Goal: Navigation & Orientation: Find specific page/section

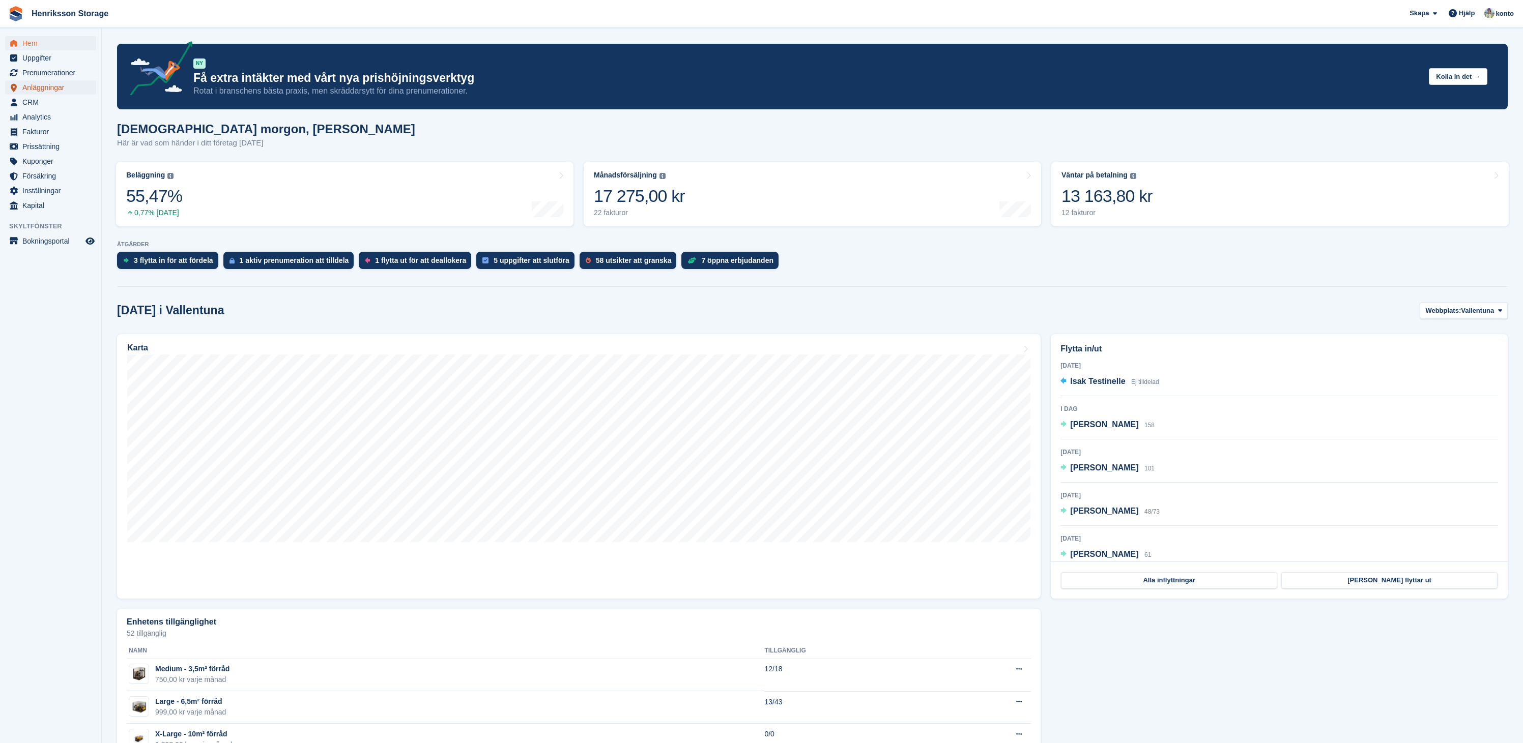
click at [44, 85] on span "Anläggningar" at bounding box center [52, 87] width 61 height 14
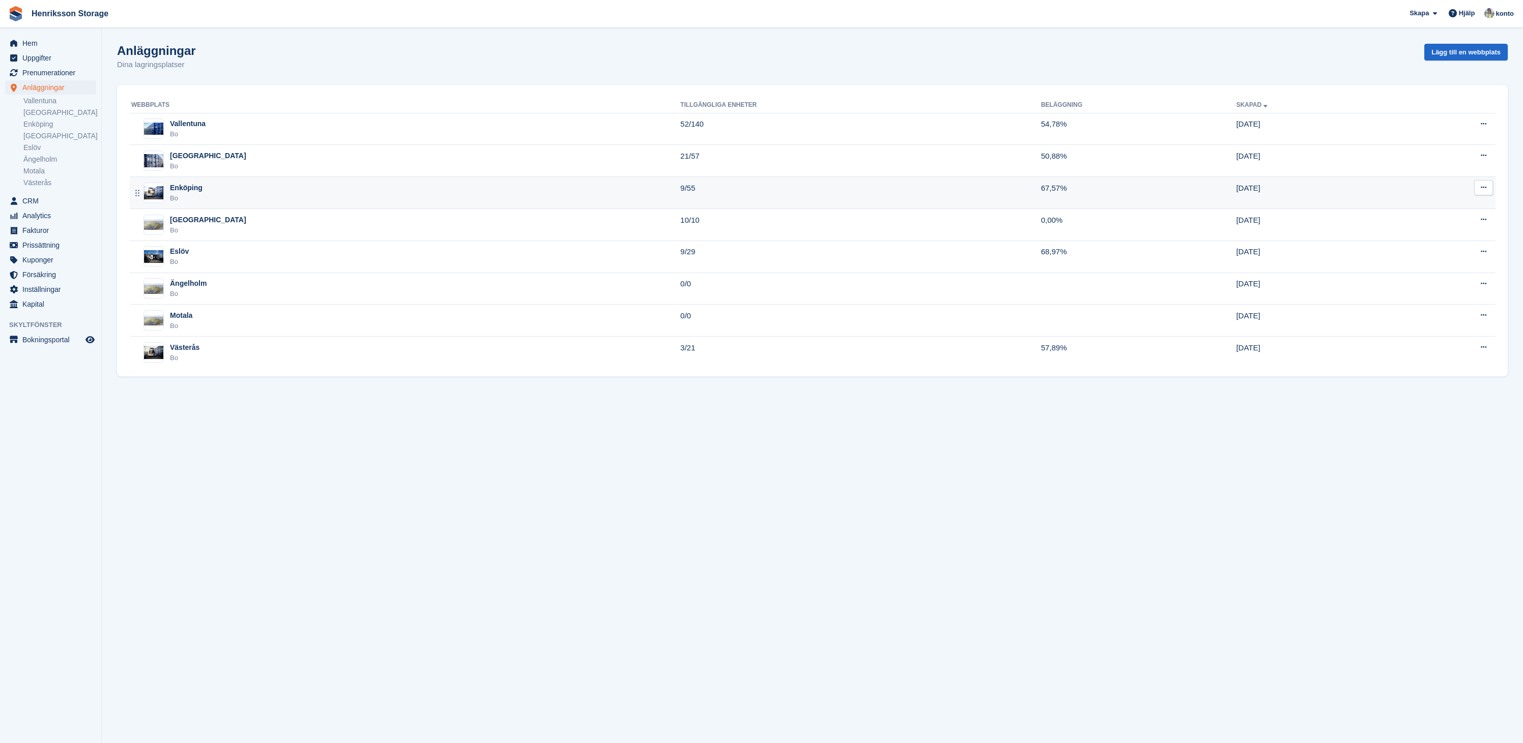
click at [186, 193] on div "Bo" at bounding box center [186, 198] width 33 height 10
